Goal: Find specific page/section: Find specific page/section

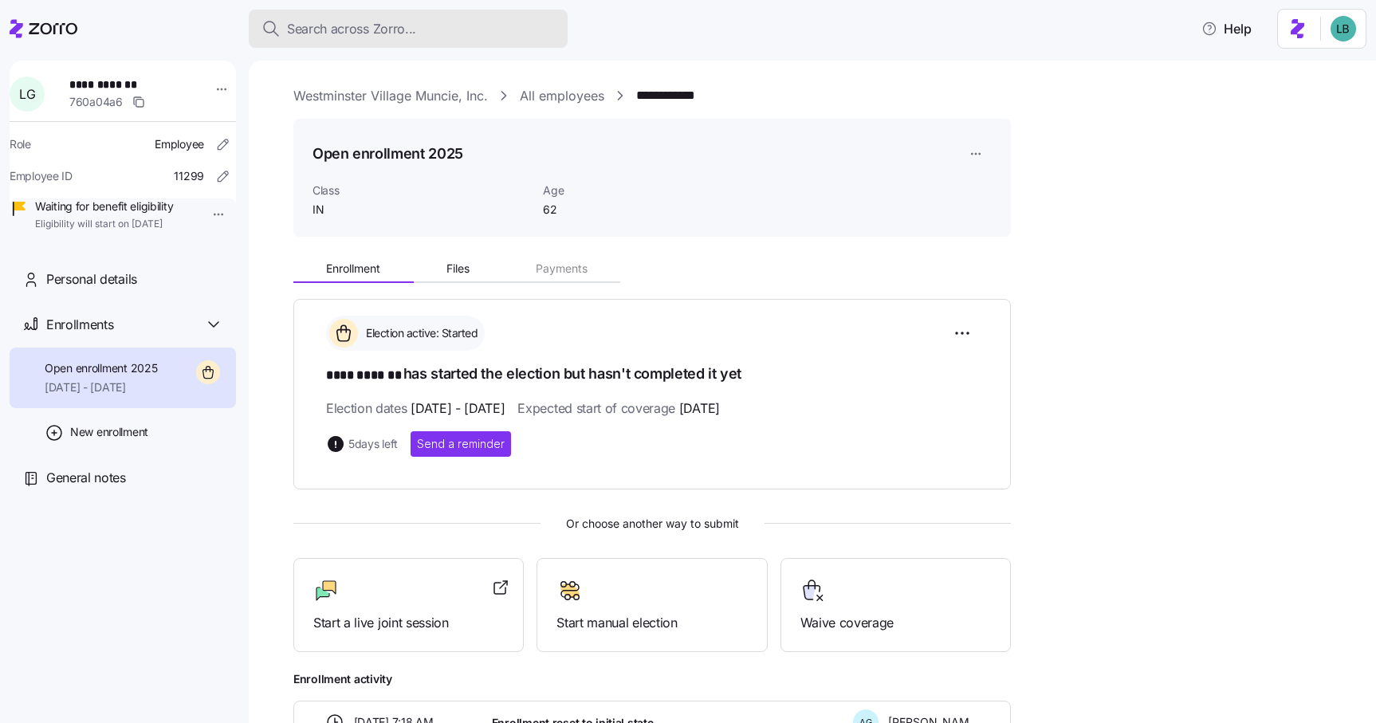
click at [351, 22] on span "Search across Zorro..." at bounding box center [351, 29] width 129 height 20
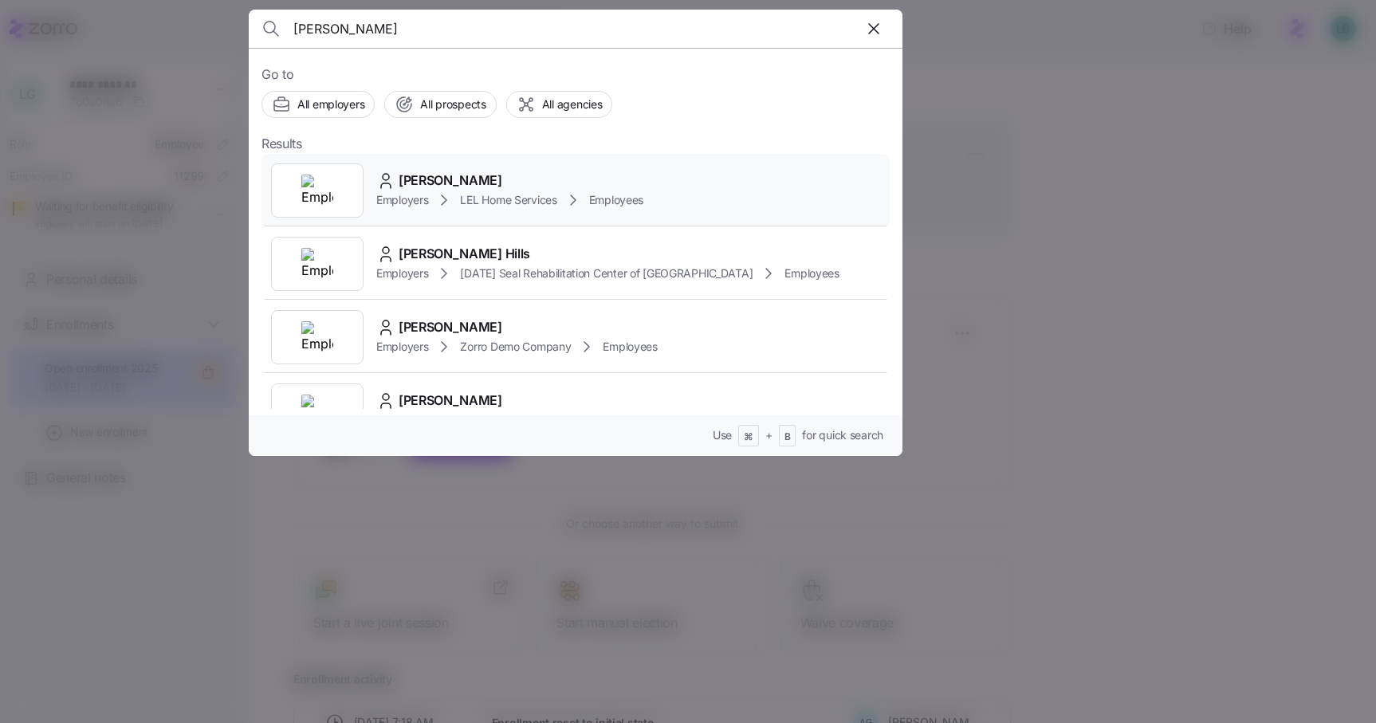
type input "[PERSON_NAME]"
click at [426, 179] on span "[PERSON_NAME]" at bounding box center [451, 181] width 104 height 20
